Goal: Task Accomplishment & Management: Use online tool/utility

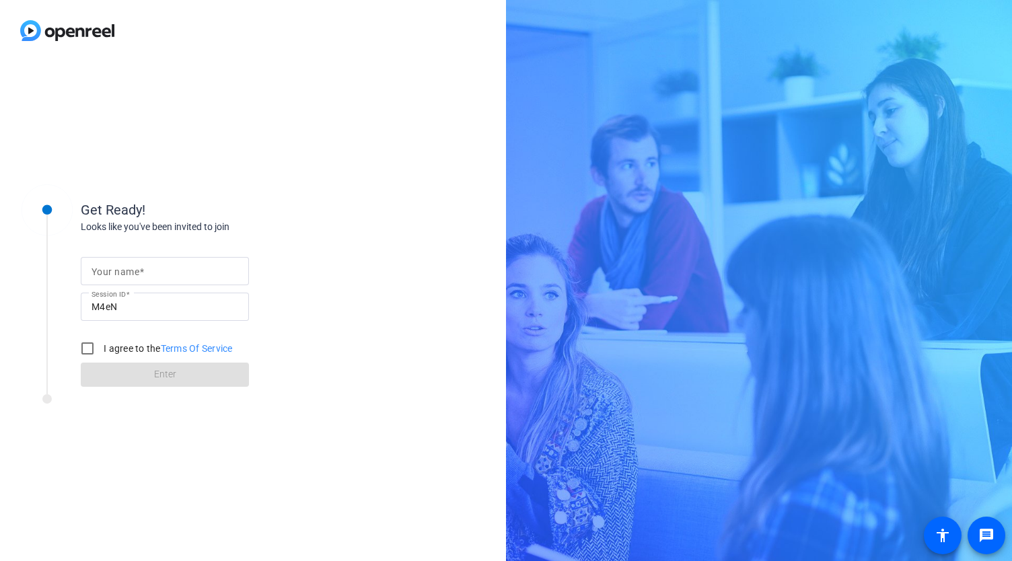
click at [121, 272] on mat-label "Your name" at bounding box center [115, 271] width 48 height 11
click at [121, 272] on input "Your name" at bounding box center [164, 271] width 147 height 16
type input "[PERSON_NAME]"
click at [90, 348] on input "I agree to the Terms Of Service" at bounding box center [87, 348] width 27 height 27
checkbox input "true"
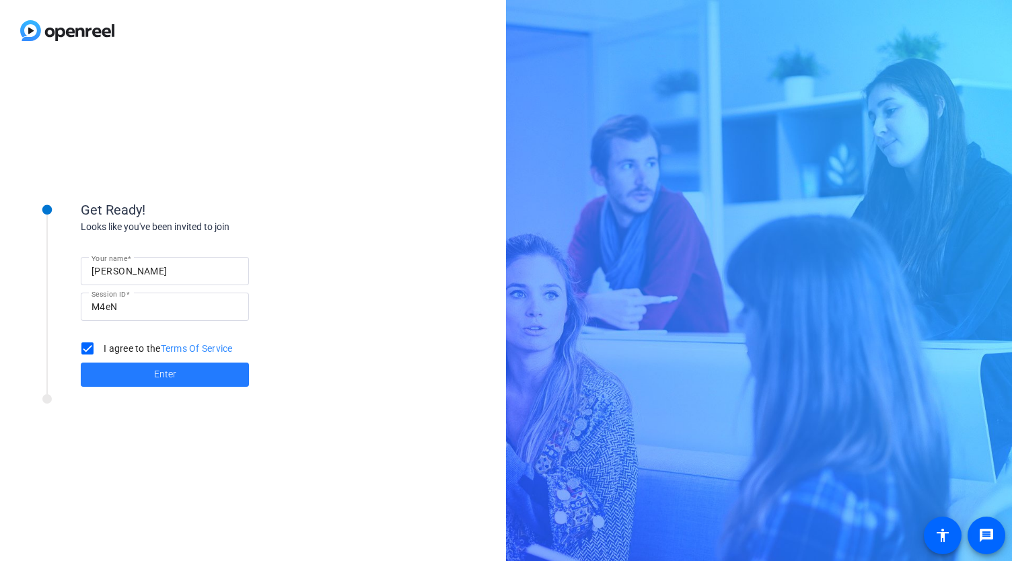
click at [160, 374] on span "Enter" at bounding box center [165, 374] width 22 height 14
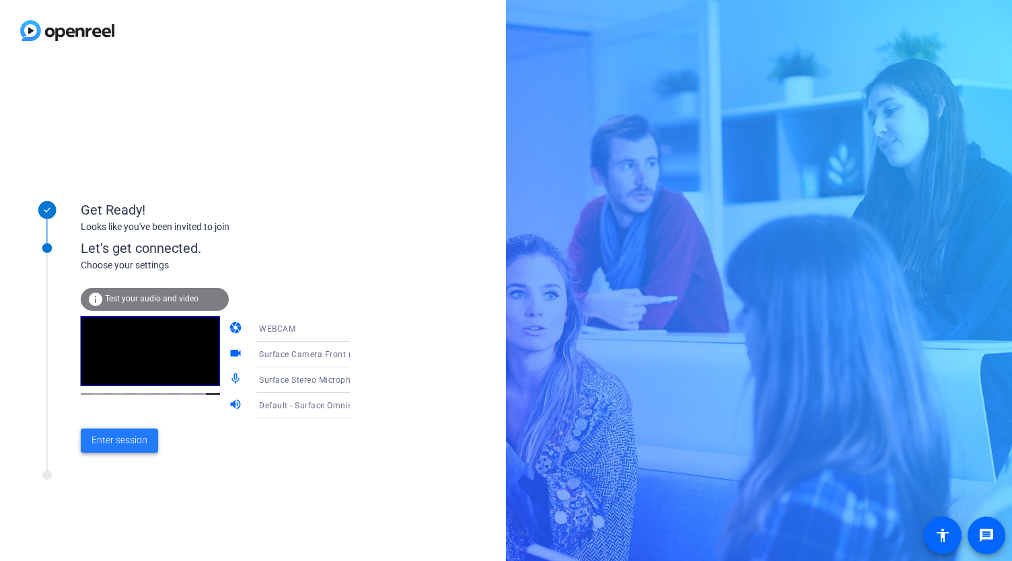
click at [139, 442] on span "Enter session" at bounding box center [119, 440] width 56 height 14
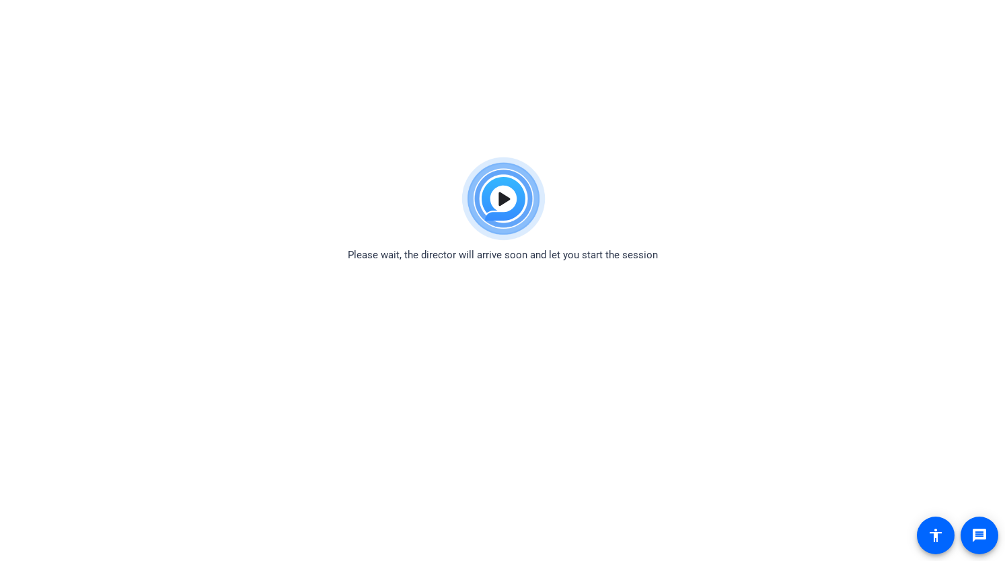
click at [933, 159] on div "Please wait, the director will arrive soon and let you start the session" at bounding box center [502, 207] width 1005 height 112
click at [502, 202] on img at bounding box center [502, 199] width 99 height 97
click at [614, 443] on body "Accessibility Screen-Reader Guide, Feedback, and Issue Reporting | New window P…" at bounding box center [502, 431] width 1005 height 561
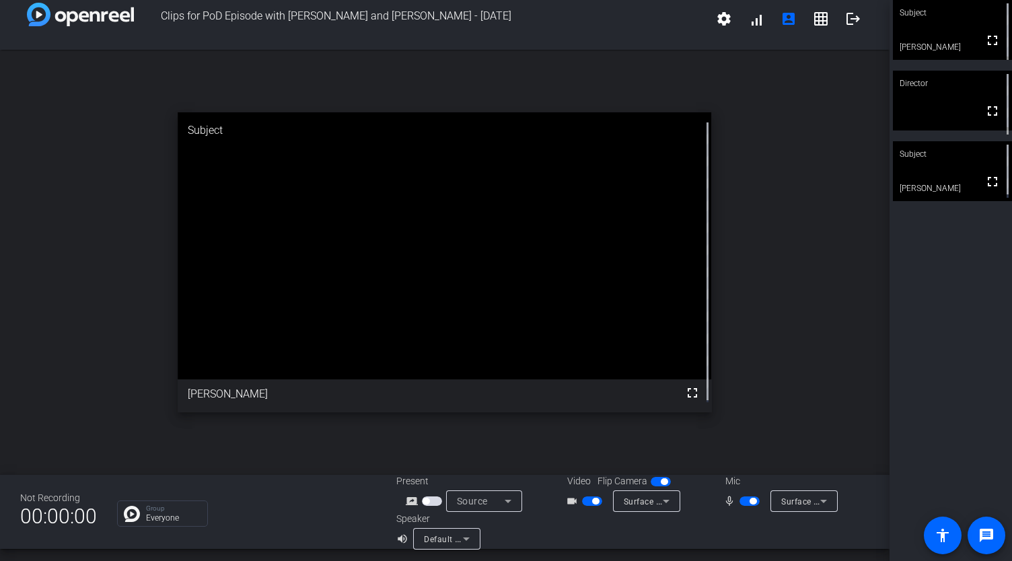
scroll to position [15, 0]
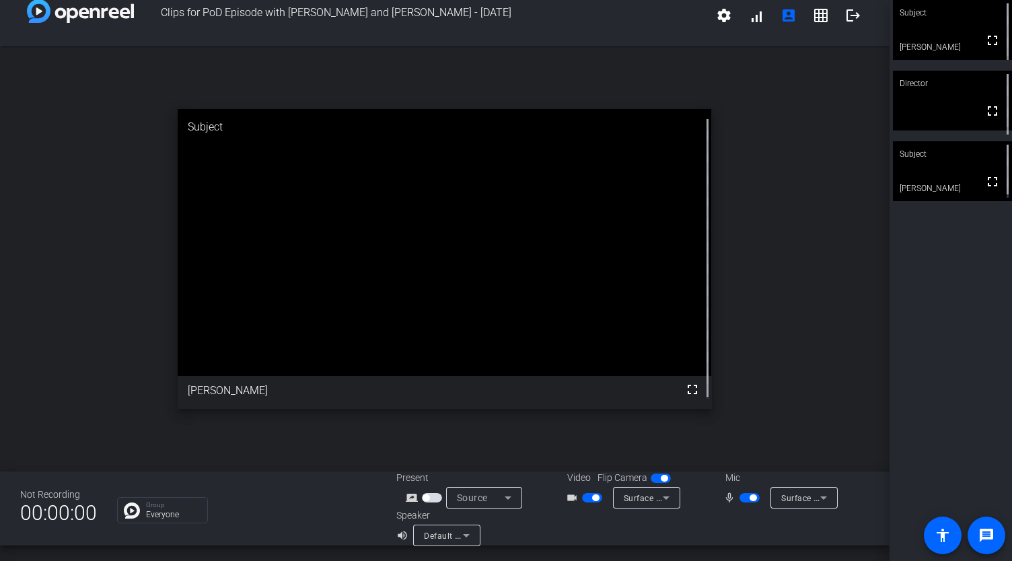
click at [820, 496] on icon at bounding box center [823, 497] width 7 height 3
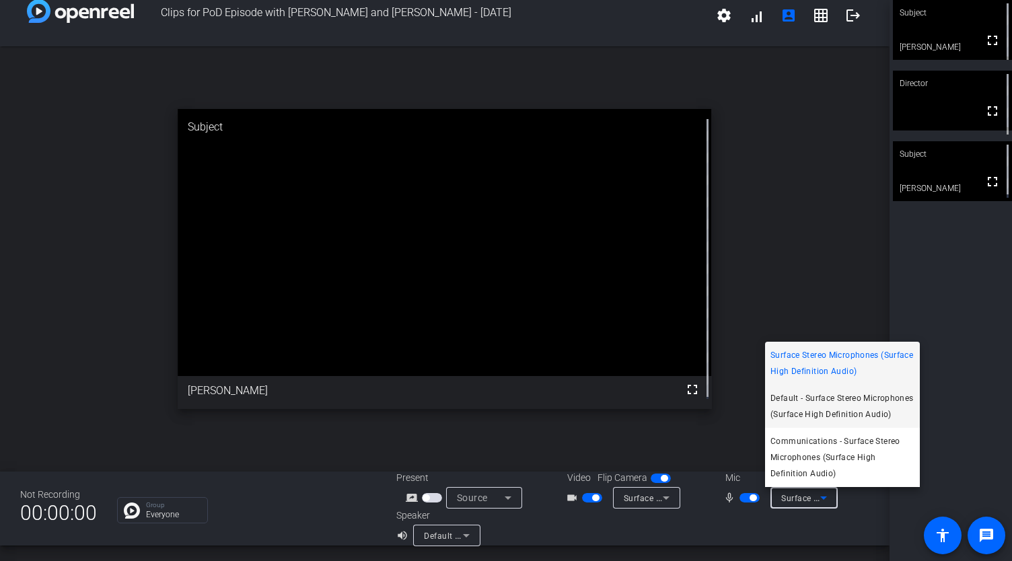
click at [855, 402] on span "Default - Surface Stereo Microphones (Surface High Definition Audio)" at bounding box center [842, 406] width 144 height 32
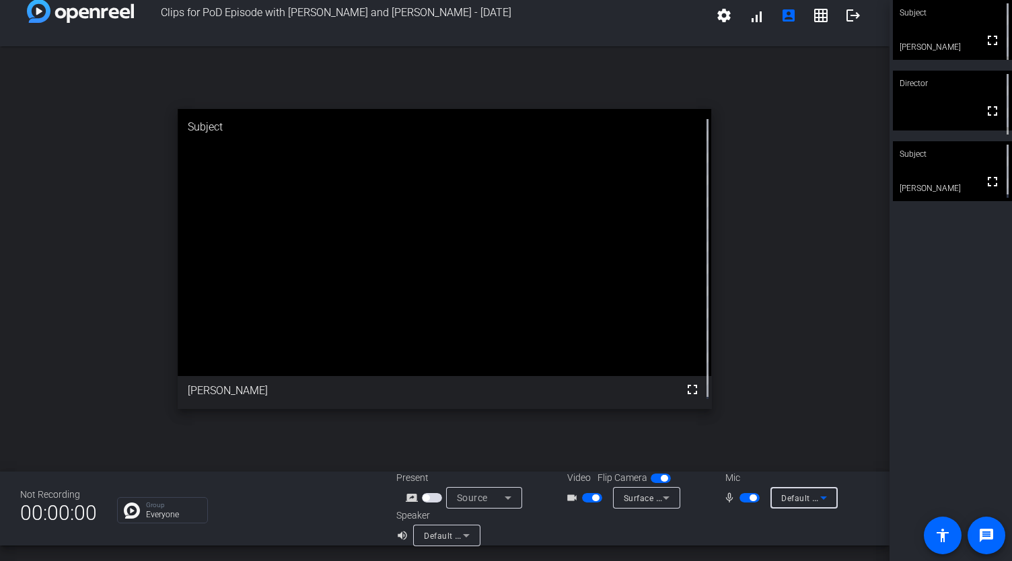
click at [821, 495] on icon at bounding box center [823, 498] width 16 height 16
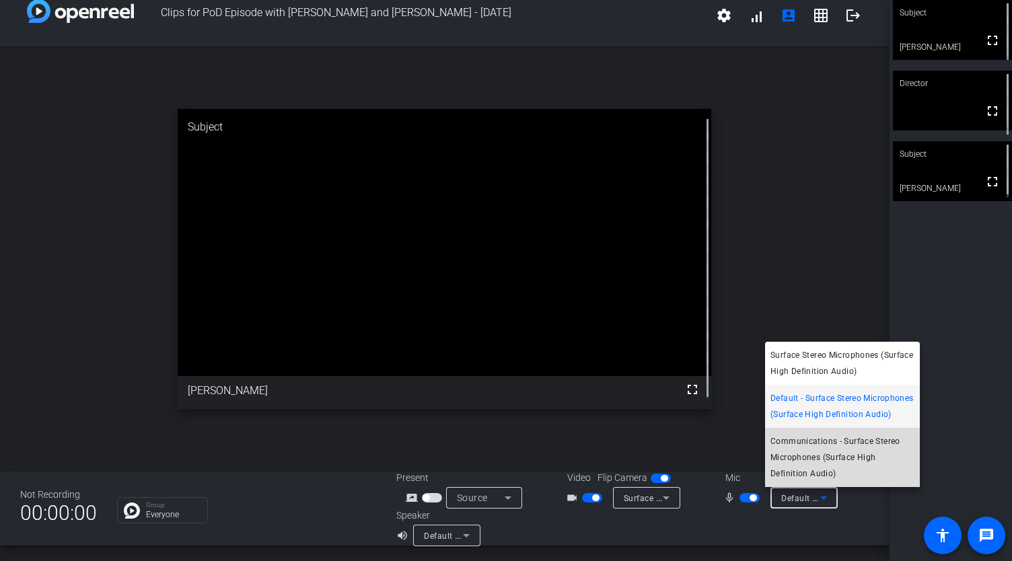
click at [804, 437] on span "Communications - Surface Stereo Microphones (Surface High Definition Audio)" at bounding box center [842, 457] width 144 height 48
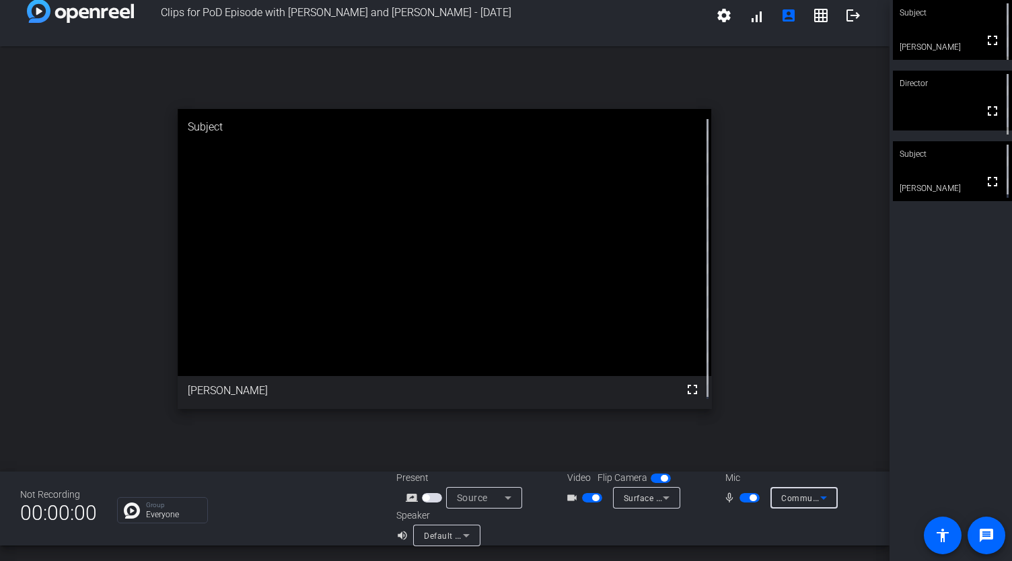
click at [817, 496] on icon at bounding box center [823, 498] width 16 height 16
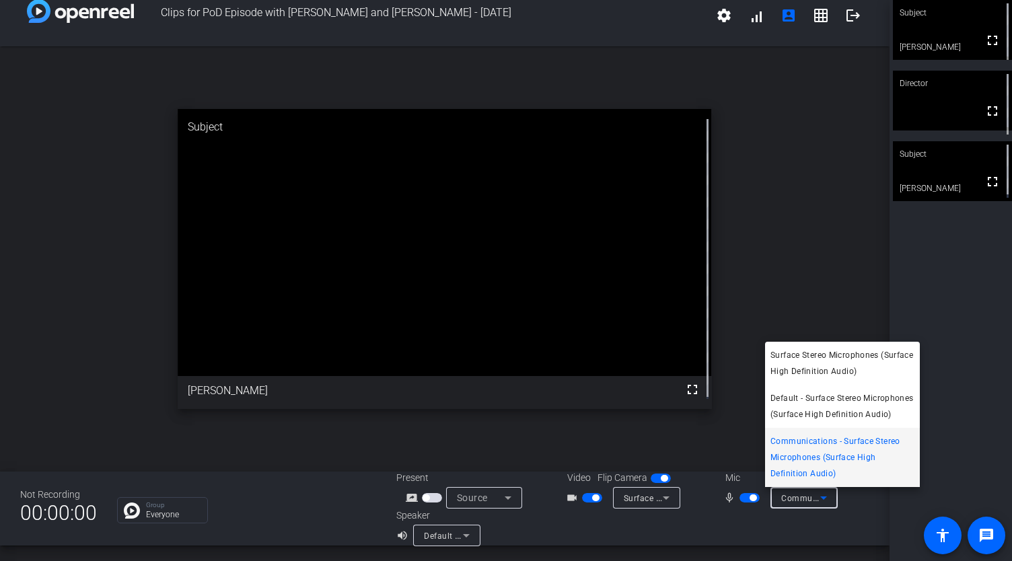
click at [775, 175] on div at bounding box center [506, 280] width 1012 height 561
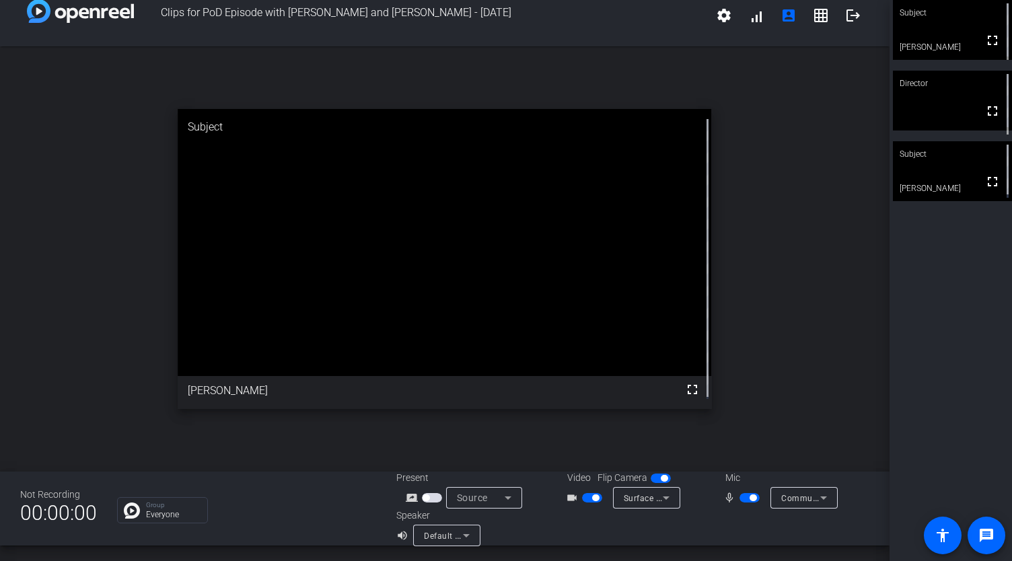
click at [949, 164] on div "Subject" at bounding box center [952, 154] width 119 height 26
click at [963, 39] on video at bounding box center [952, 30] width 119 height 60
click at [725, 478] on div "Mic" at bounding box center [779, 478] width 135 height 14
click at [592, 496] on span "button" at bounding box center [595, 497] width 7 height 7
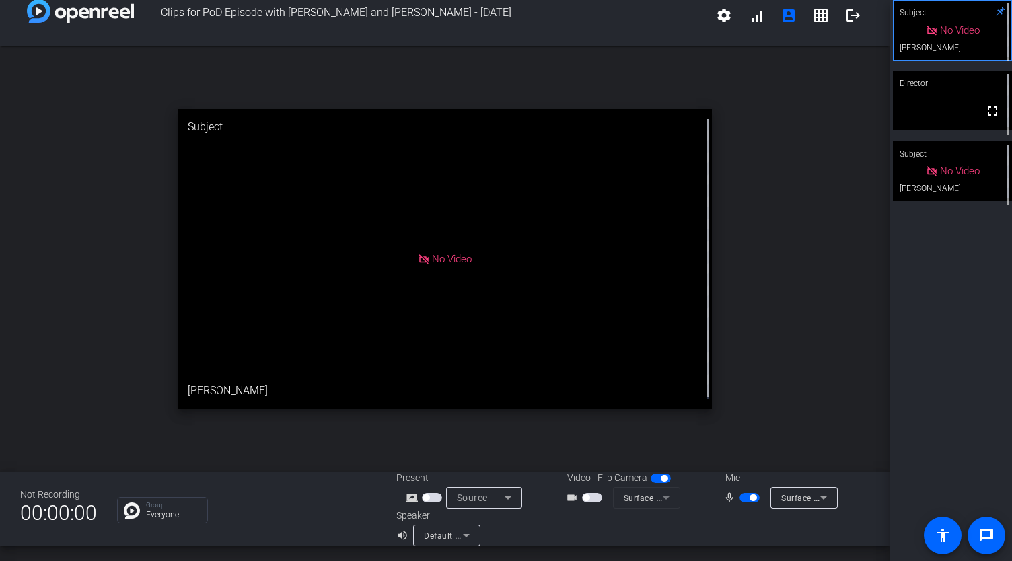
click at [590, 496] on span "button" at bounding box center [592, 497] width 20 height 9
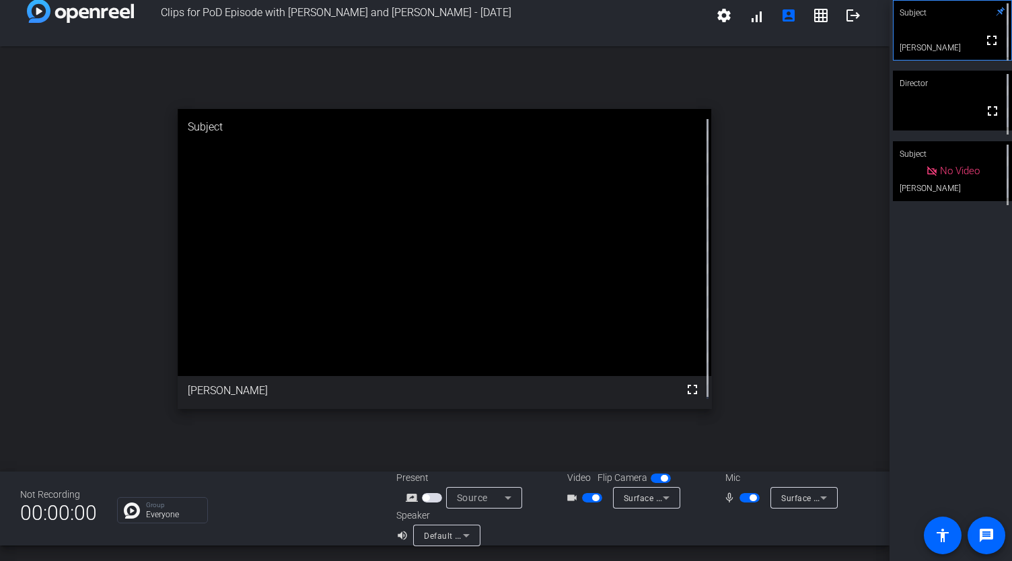
click at [749, 497] on span "button" at bounding box center [752, 497] width 7 height 7
click at [745, 497] on span "button" at bounding box center [749, 497] width 20 height 9
click at [731, 480] on div "Mic" at bounding box center [779, 478] width 135 height 14
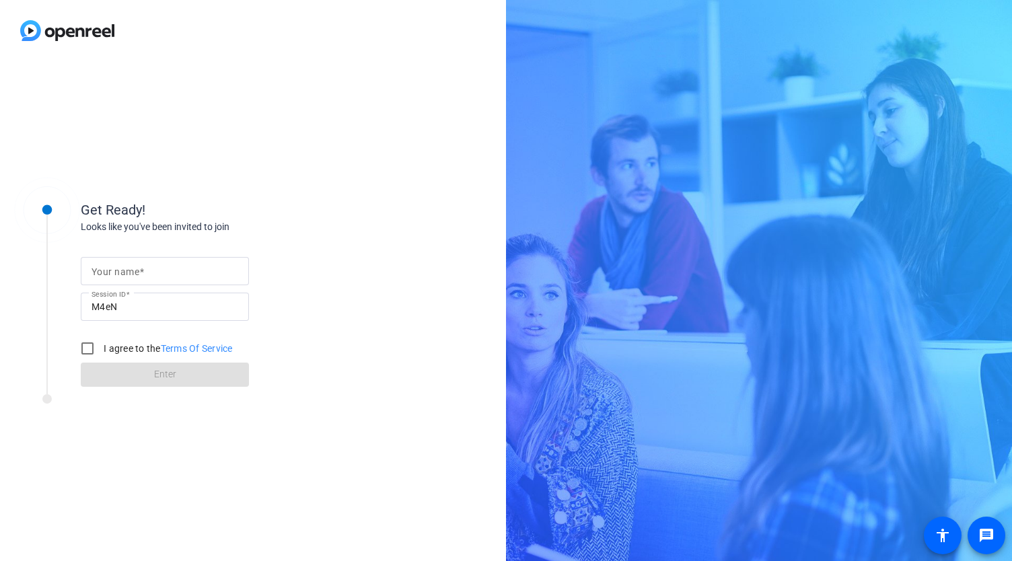
click at [218, 274] on input "Your name" at bounding box center [164, 271] width 147 height 16
type input "[PERSON_NAME]"
click at [90, 346] on input "I agree to the Terms Of Service" at bounding box center [87, 348] width 27 height 27
checkbox input "true"
click at [140, 373] on span at bounding box center [165, 375] width 168 height 32
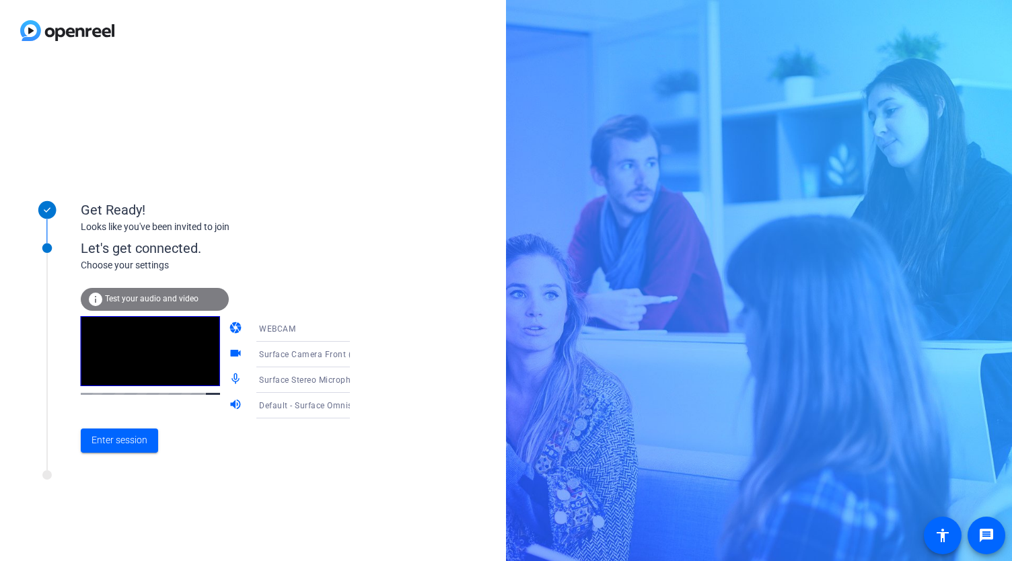
click at [142, 298] on span "Test your audio and video" at bounding box center [152, 298] width 94 height 9
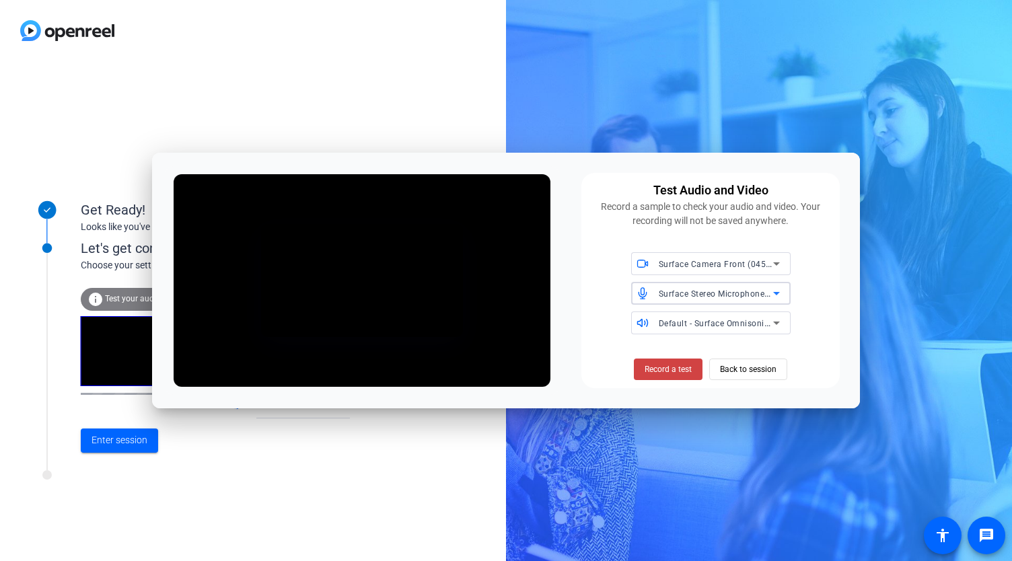
click at [695, 295] on span "Surface Stereo Microphones (Surface High Definition Audio)" at bounding box center [777, 293] width 236 height 11
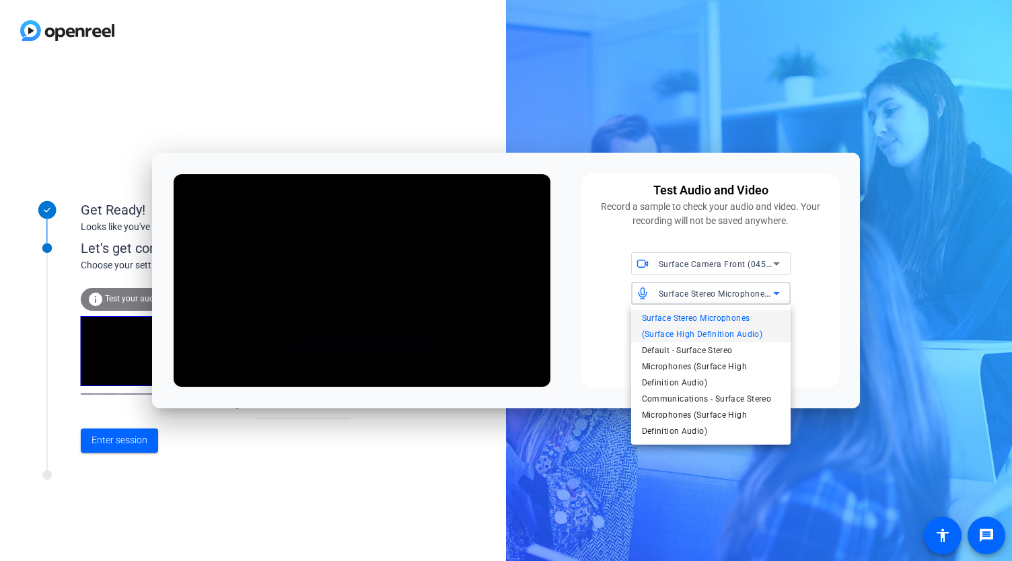
click at [695, 295] on div at bounding box center [506, 280] width 1012 height 561
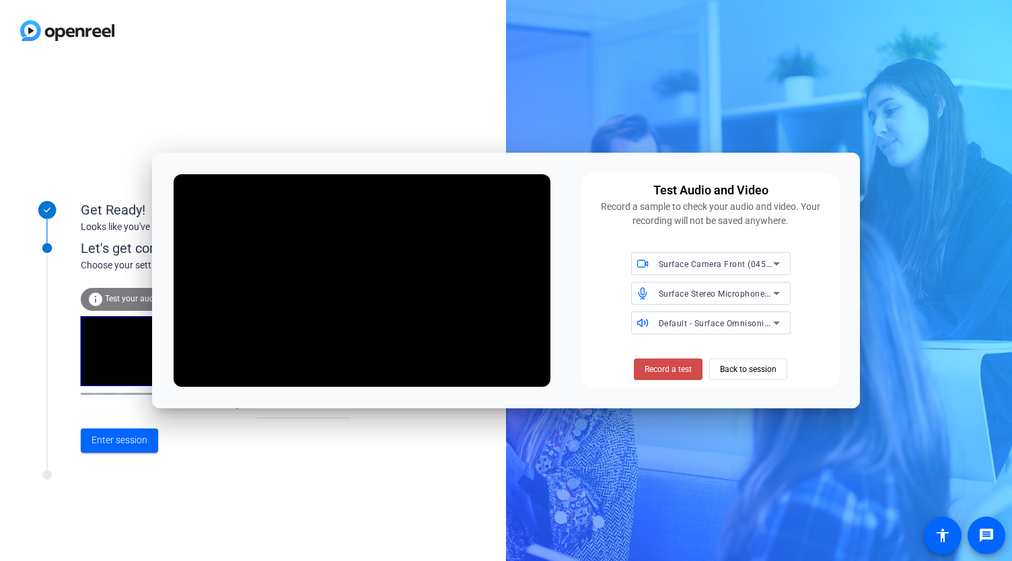
click at [667, 361] on span at bounding box center [668, 369] width 69 height 32
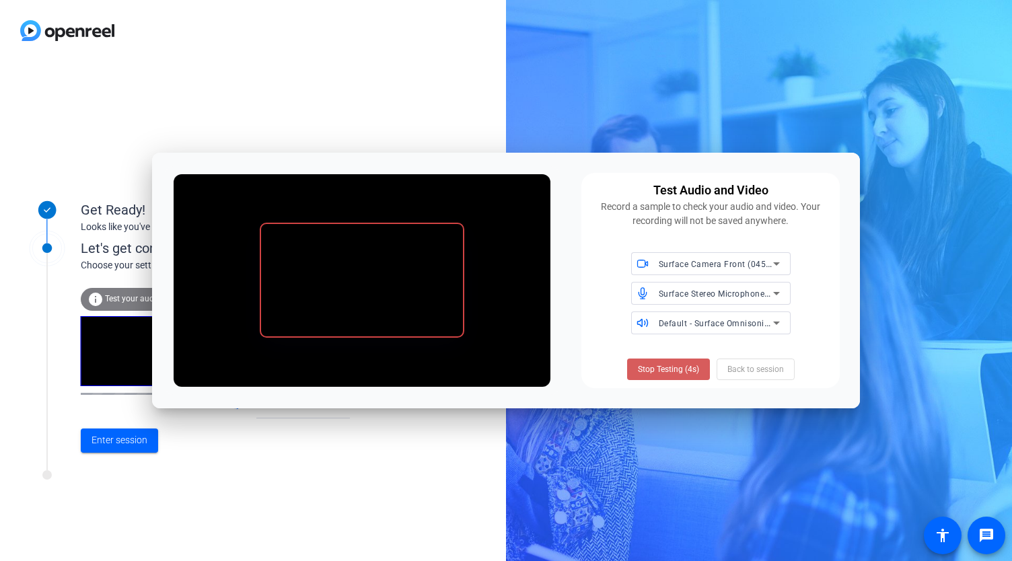
click at [675, 365] on span "Stop Testing (4s)" at bounding box center [668, 369] width 61 height 12
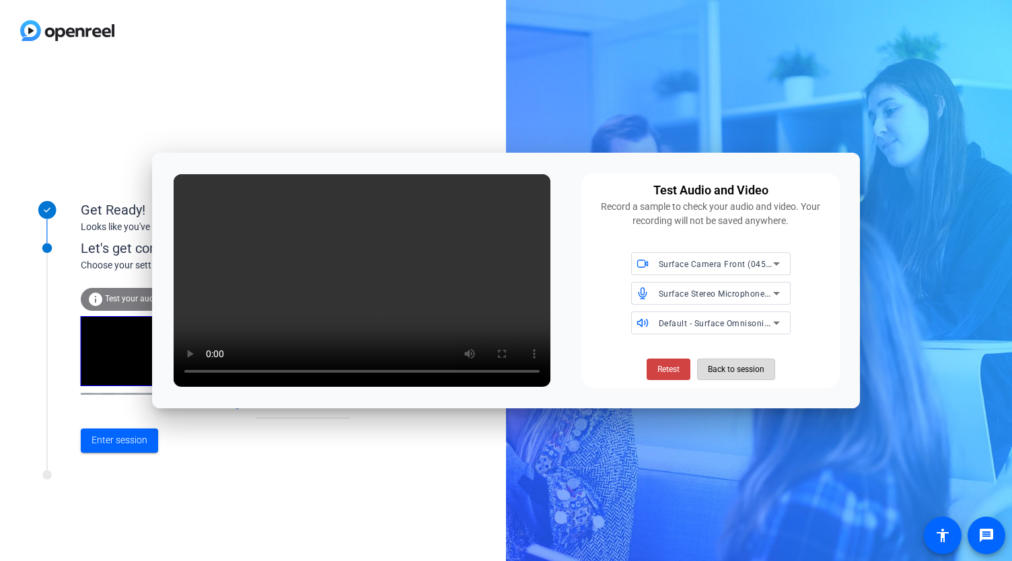
click at [732, 368] on span "Back to session" at bounding box center [736, 370] width 57 height 26
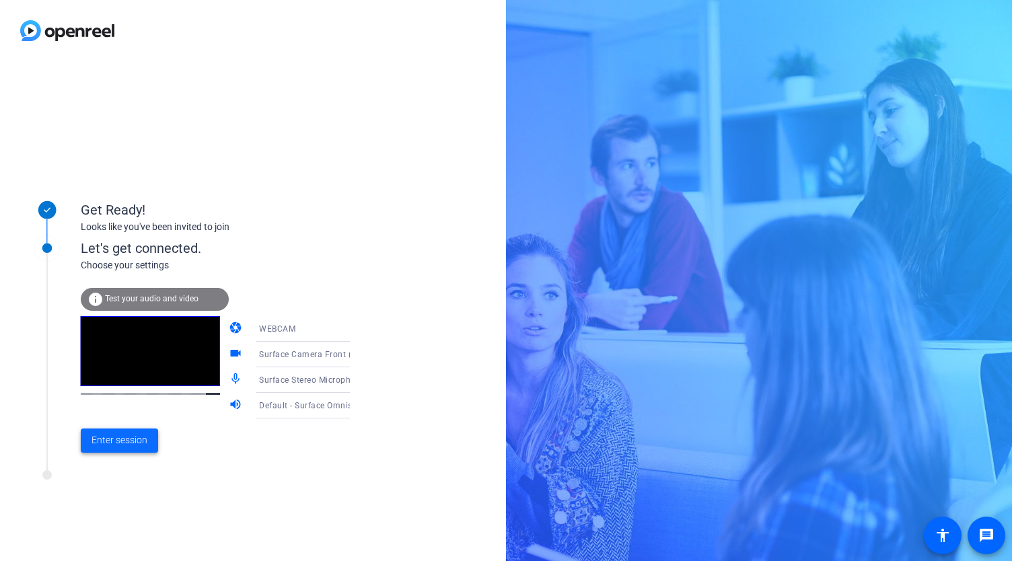
click at [139, 433] on span at bounding box center [119, 441] width 77 height 32
